Goal: Task Accomplishment & Management: Use online tool/utility

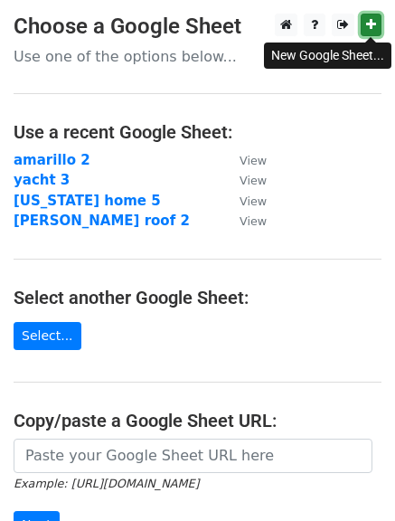
click at [370, 28] on icon at bounding box center [372, 24] width 10 height 13
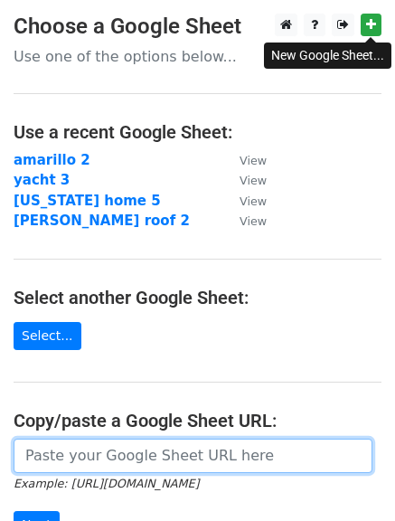
click at [186, 461] on input "url" at bounding box center [193, 456] width 359 height 34
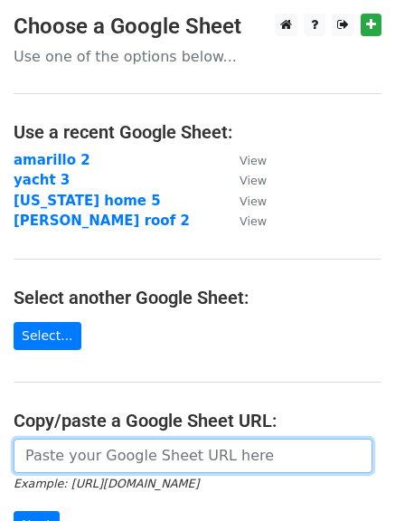
paste input "https://docs.google.com/spreadsheets/d/1I5qtJ9-3fLdZbCc-ux36XbQj_EA8iJey3-1Ou1x…"
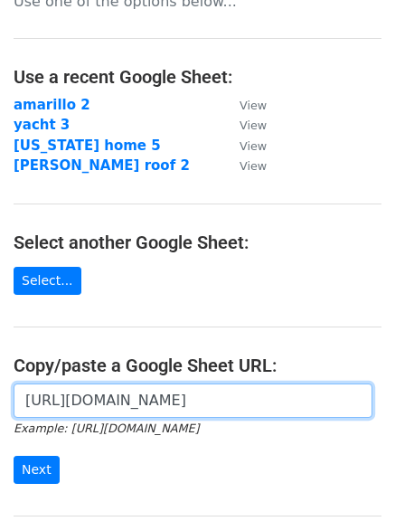
scroll to position [72, 0]
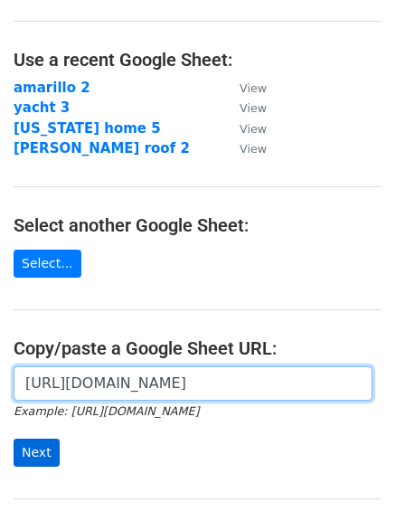
type input "https://docs.google.com/spreadsheets/d/1I5qtJ9-3fLdZbCc-ux36XbQj_EA8iJey3-1Ou1x…"
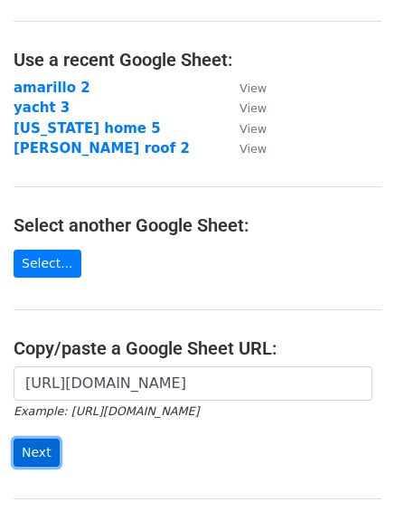
click at [36, 454] on input "Next" at bounding box center [37, 453] width 46 height 28
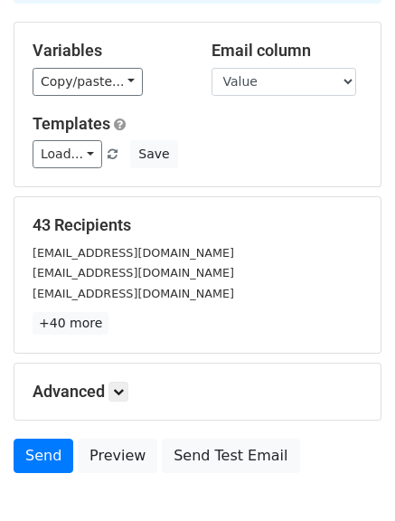
scroll to position [182, 0]
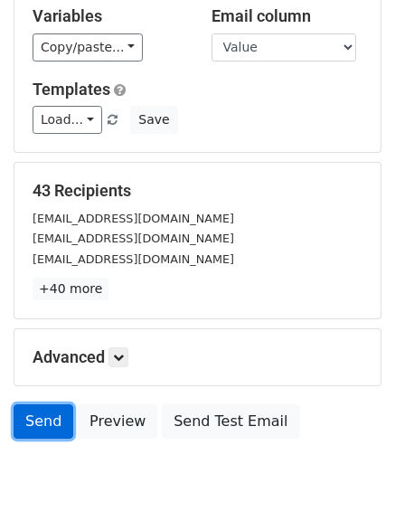
click at [37, 432] on link "Send" at bounding box center [44, 422] width 60 height 34
